Goal: Check status: Check status

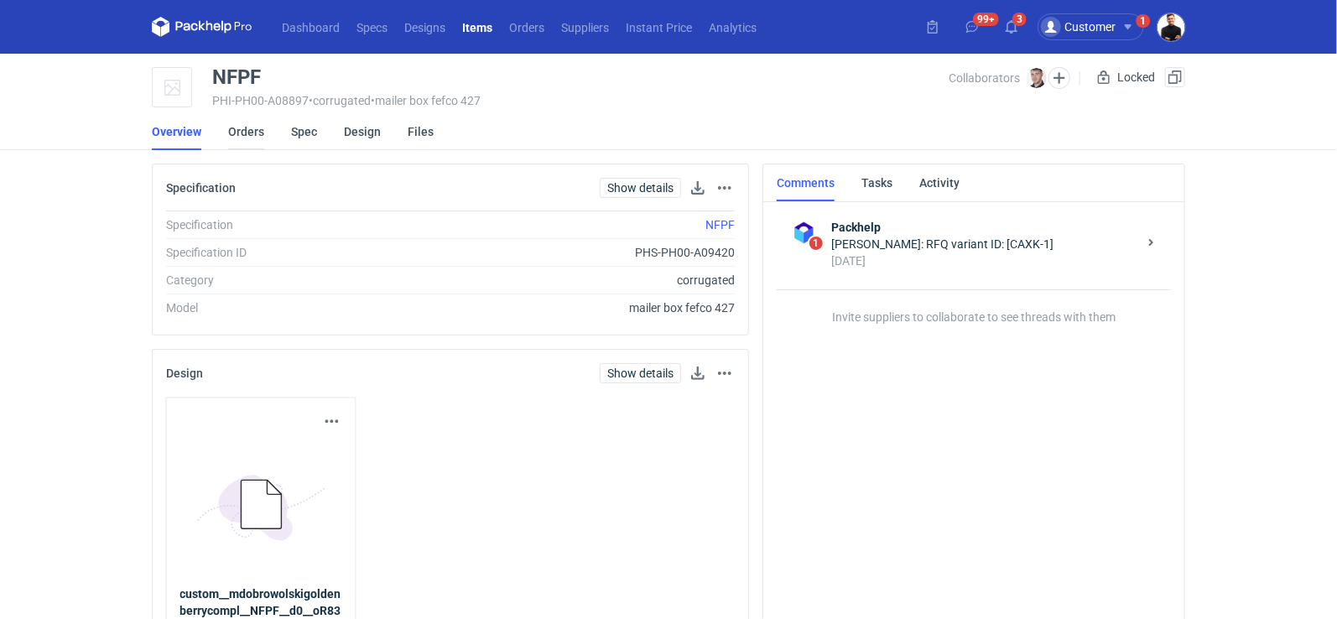
click at [235, 130] on link "Orders" at bounding box center [246, 131] width 36 height 37
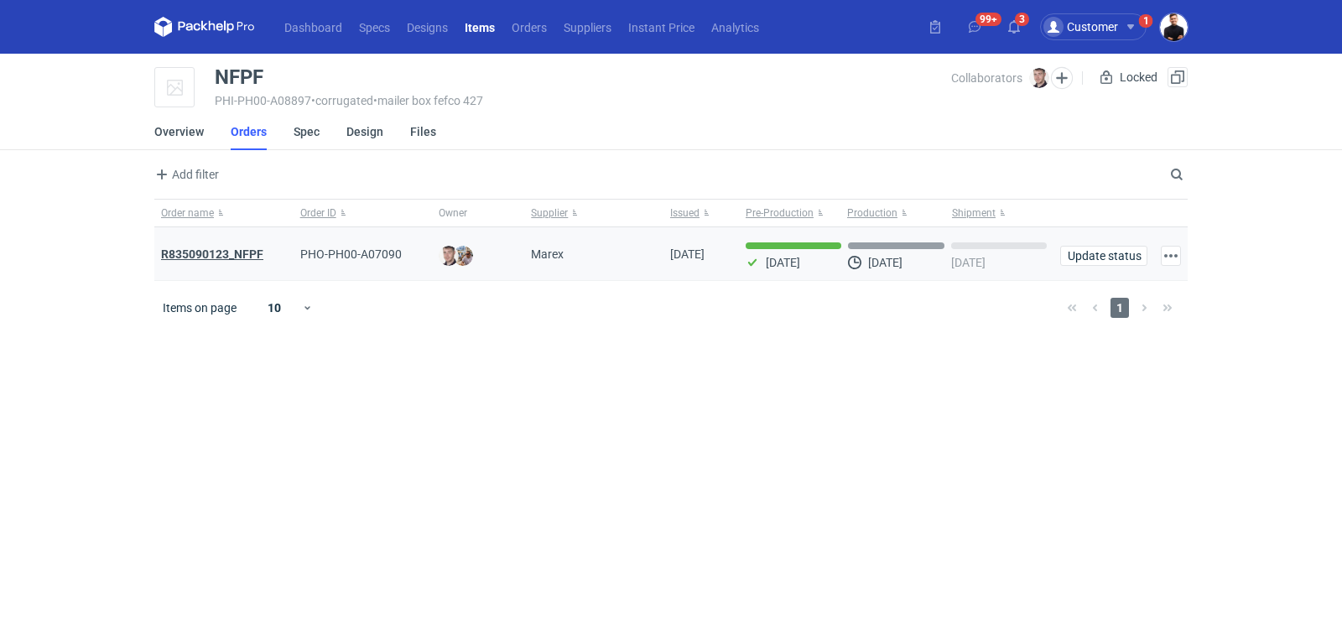
click at [220, 256] on strong "R835090123_NFPF" at bounding box center [212, 253] width 102 height 13
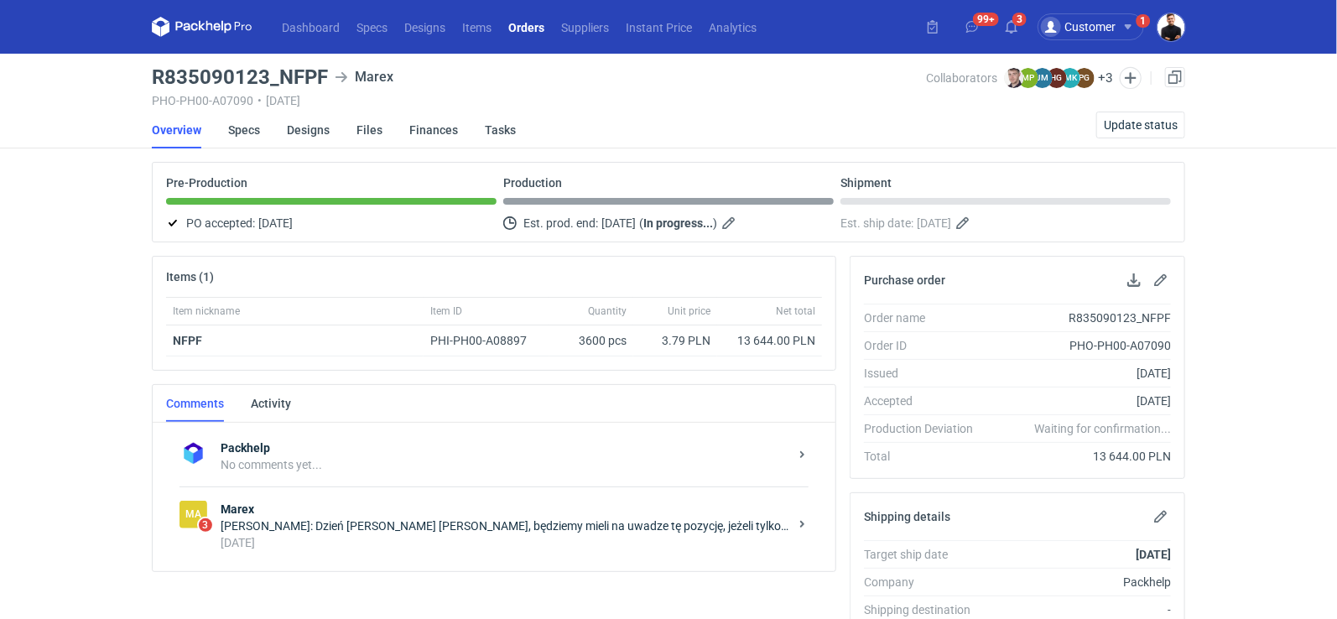
click at [458, 523] on div "[PERSON_NAME]: Dzień [PERSON_NAME] [PERSON_NAME], będziemy mieli na uwadze tę p…" at bounding box center [505, 525] width 568 height 17
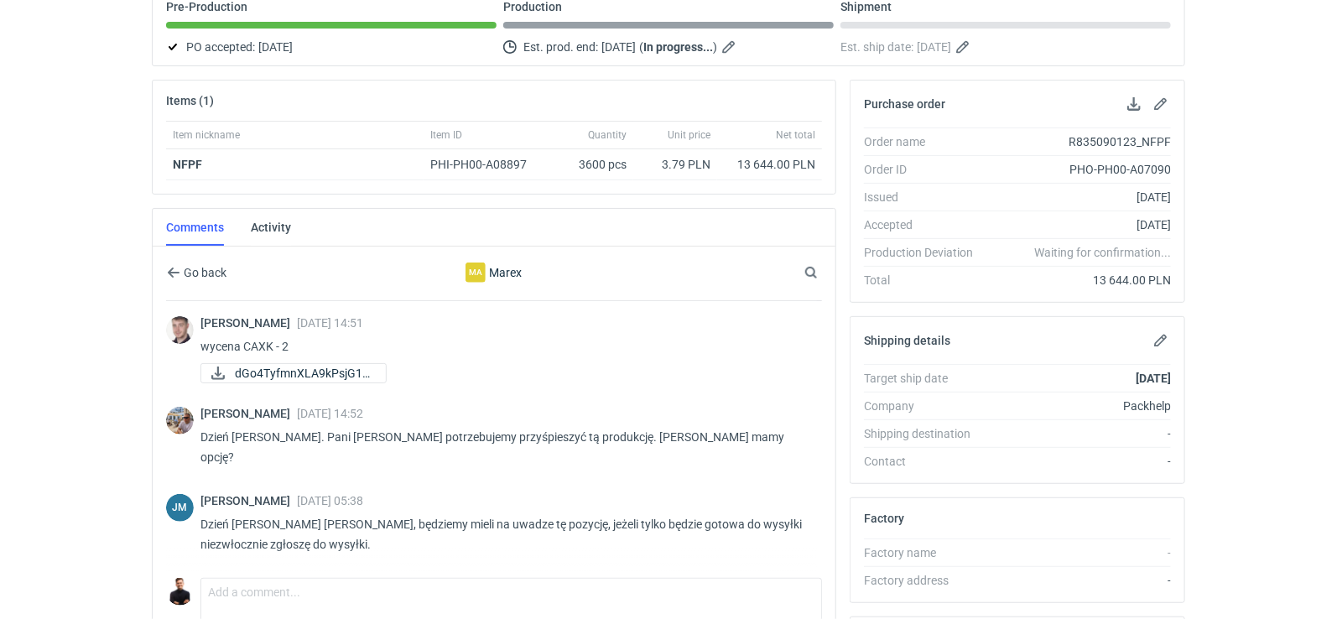
scroll to position [31, 0]
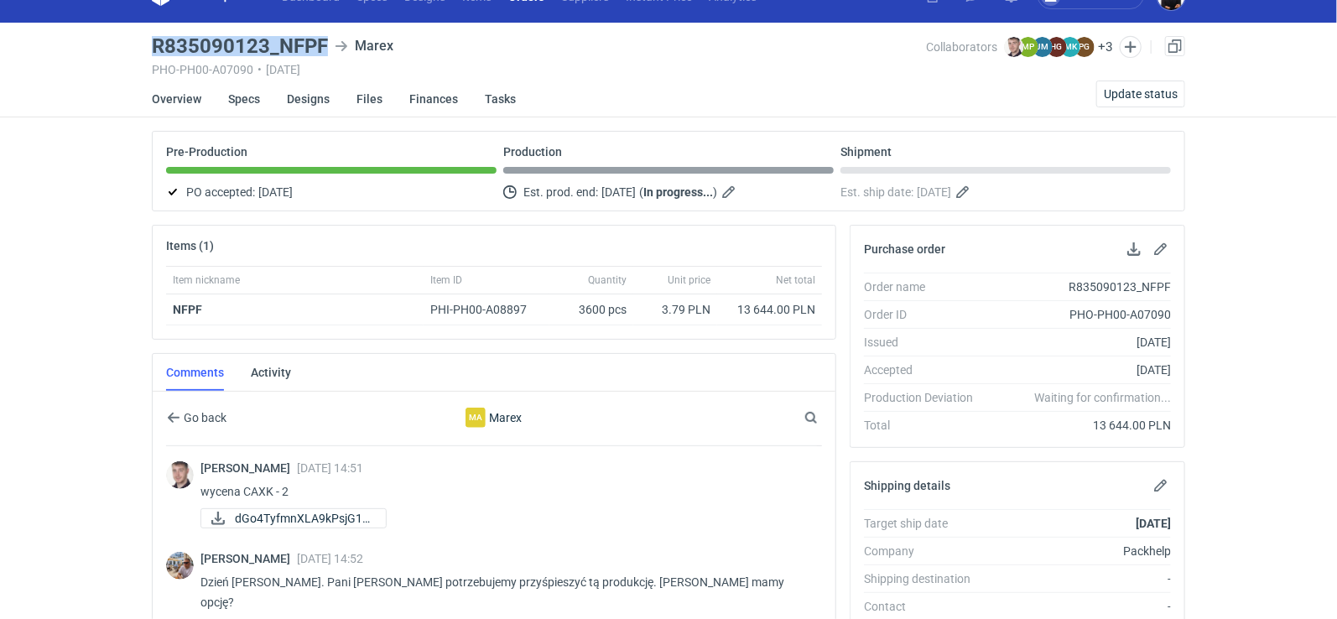
drag, startPoint x: 325, startPoint y: 47, endPoint x: 149, endPoint y: 42, distance: 175.3
click at [149, 42] on main "R835090123_NFPF Marex PHO-PH00-A07090 • [DATE] Collaborators [PERSON_NAME] MP […" at bounding box center [668, 545] width 1046 height 1044
copy h3 "R835090123_NFPF"
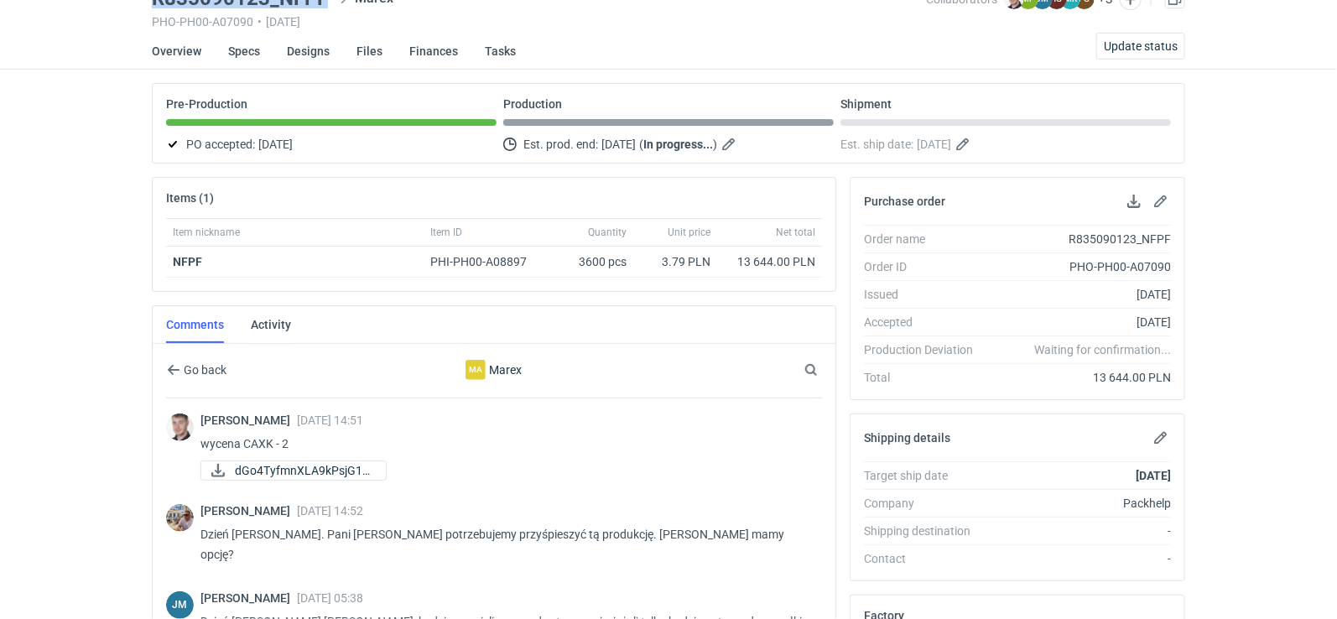
scroll to position [18, 0]
